Goal: Information Seeking & Learning: Learn about a topic

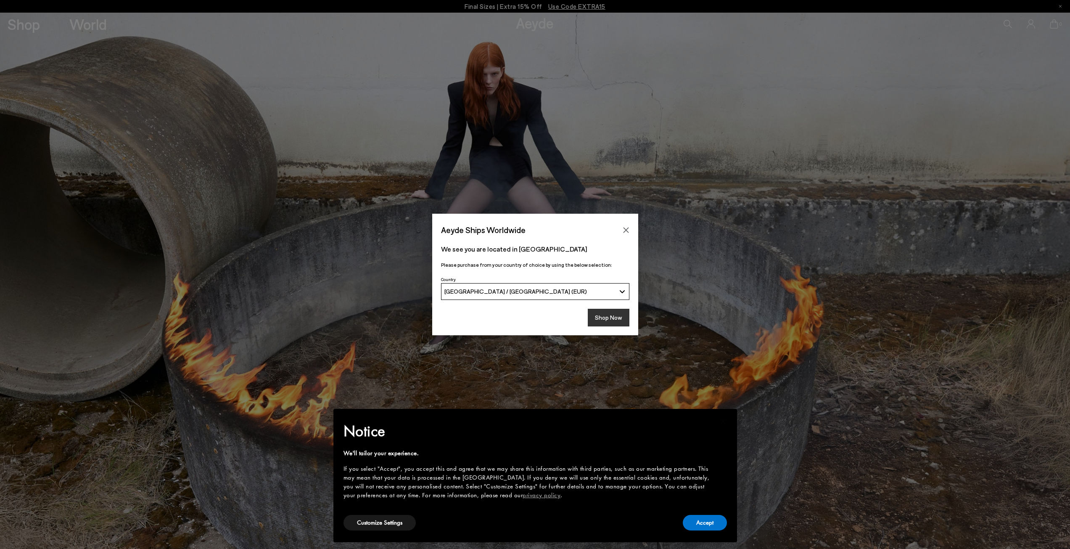
click at [606, 315] on button "Shop Now" at bounding box center [609, 318] width 42 height 18
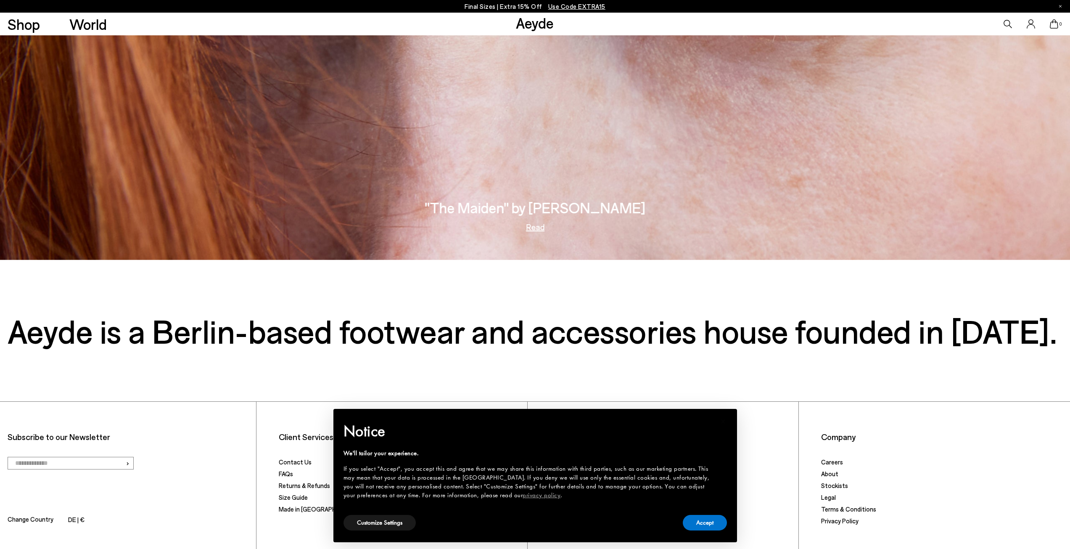
scroll to position [2376, 0]
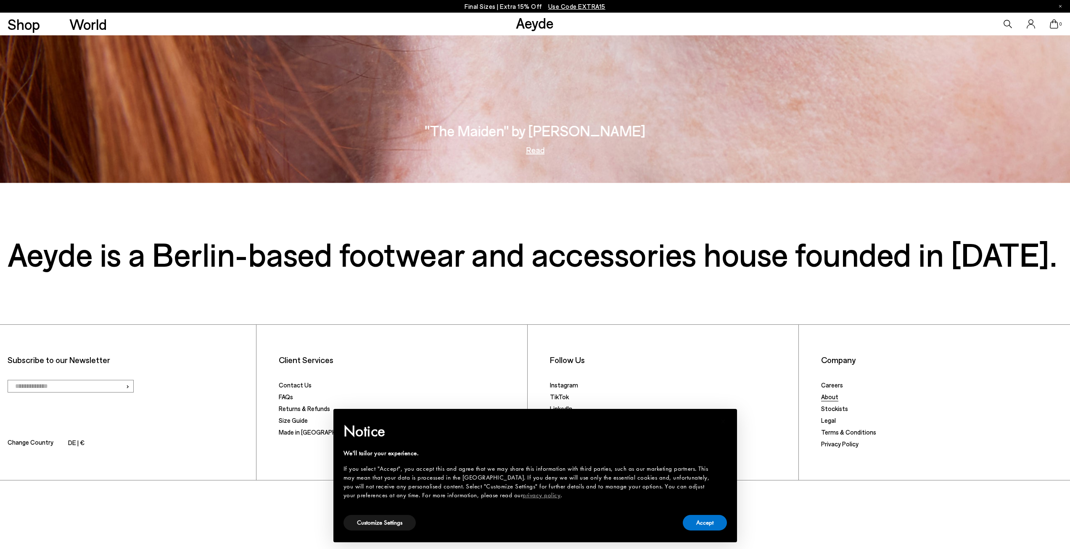
click at [830, 396] on link "About" at bounding box center [829, 397] width 17 height 8
